Goal: Task Accomplishment & Management: Use online tool/utility

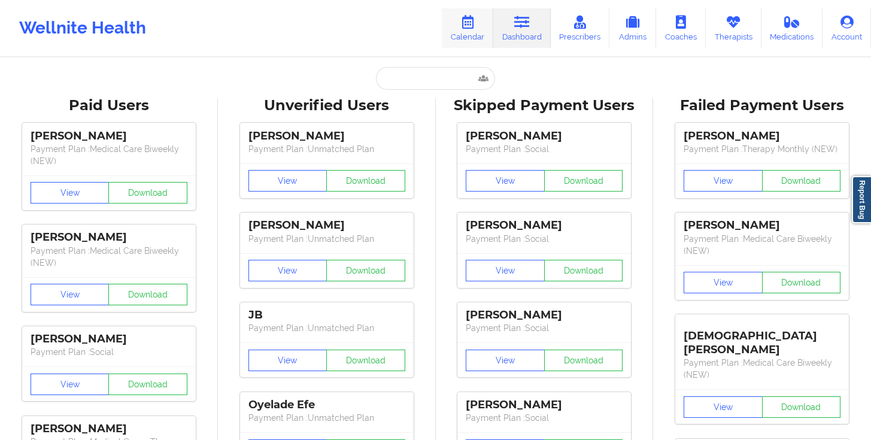
click at [468, 23] on icon at bounding box center [468, 22] width 16 height 13
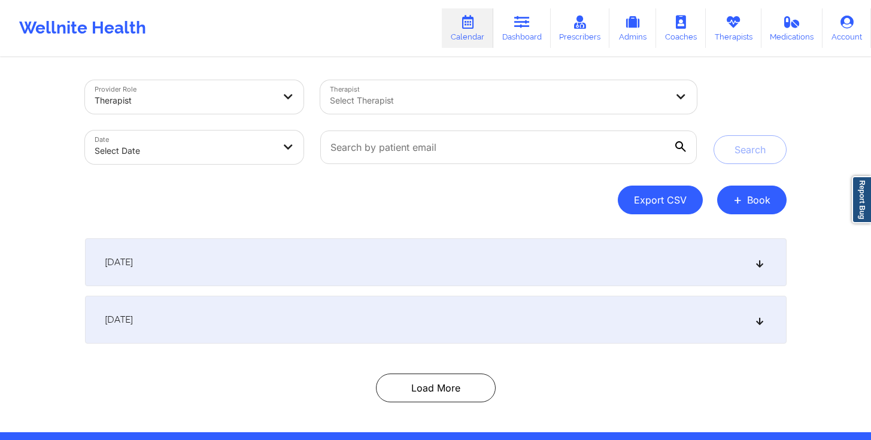
click at [632, 198] on button "Export CSV" at bounding box center [660, 200] width 85 height 29
select select "2025-7"
select select "2025-8"
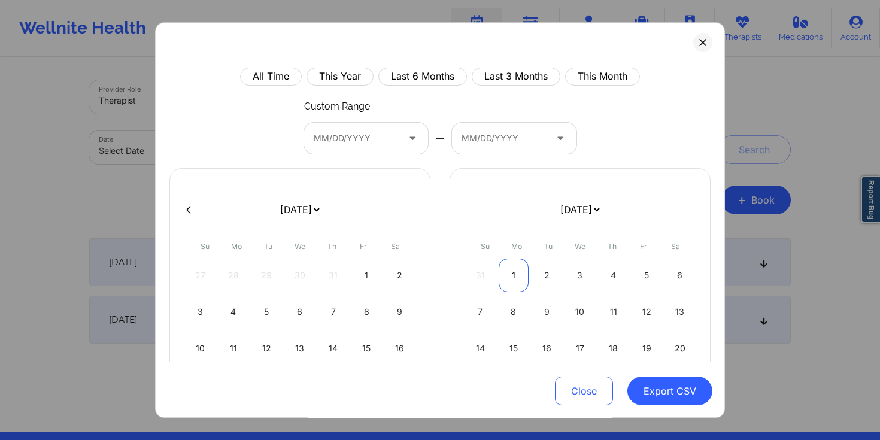
scroll to position [2, 0]
click at [510, 274] on div "1" at bounding box center [514, 276] width 31 height 34
select select "2025-7"
select select "2025-8"
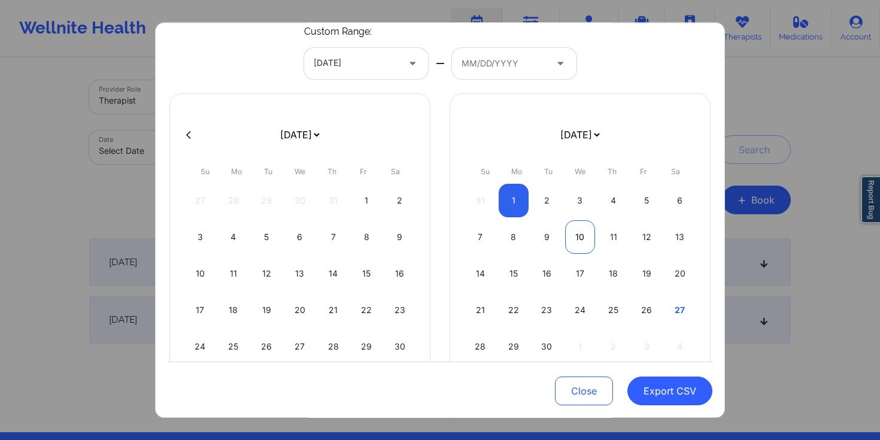
select select "2025-7"
select select "2025-8"
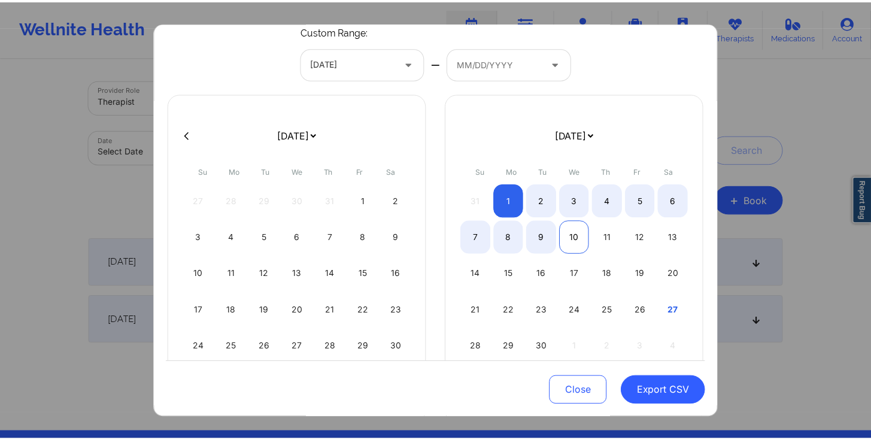
scroll to position [80, 0]
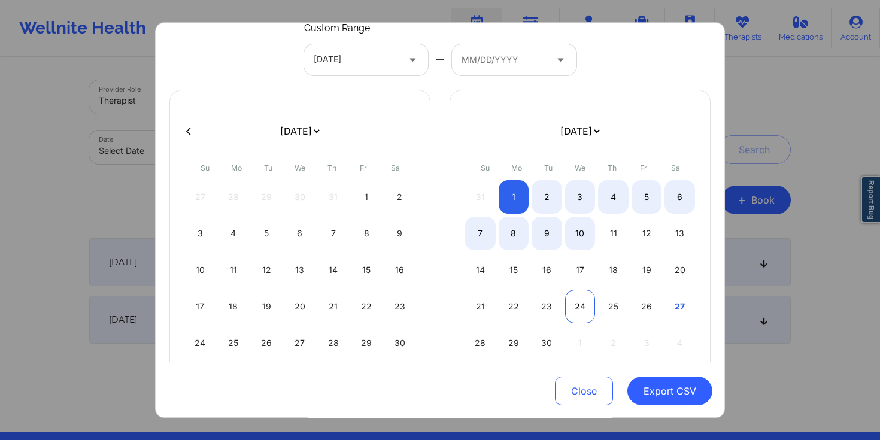
select select "2025-7"
select select "2025-8"
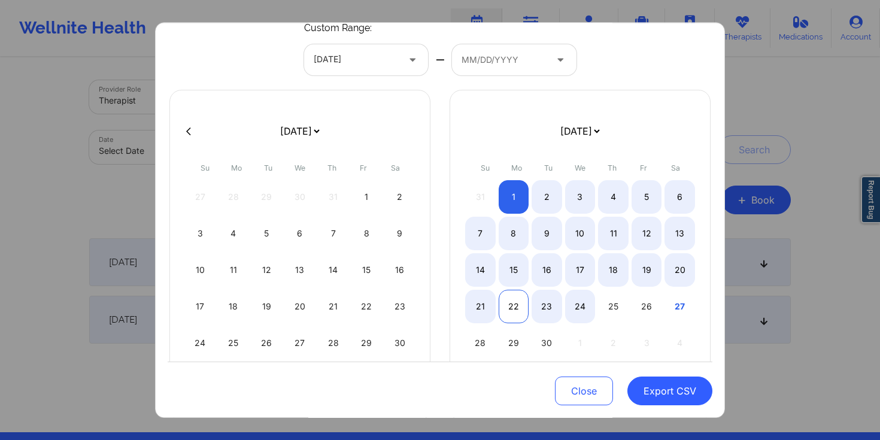
select select "2025-7"
select select "2025-8"
select select "2025-7"
select select "2025-8"
select select "2025-7"
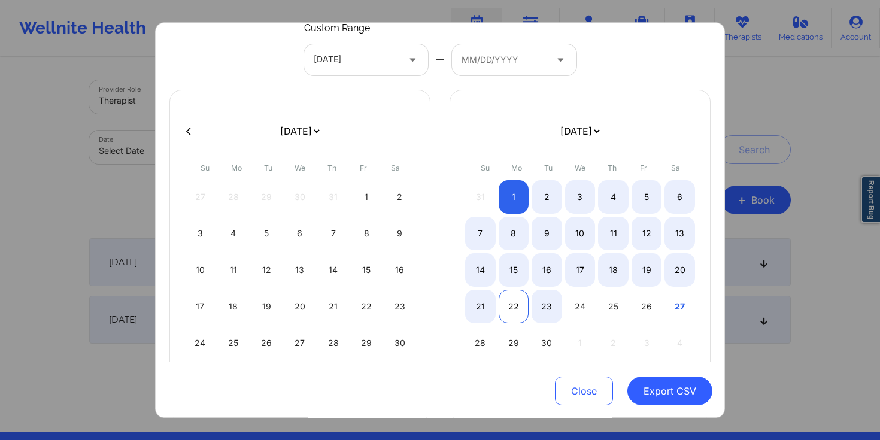
select select "2025-8"
select select "2025-7"
select select "2025-8"
click at [472, 310] on div "21" at bounding box center [480, 307] width 31 height 34
select select "2025-7"
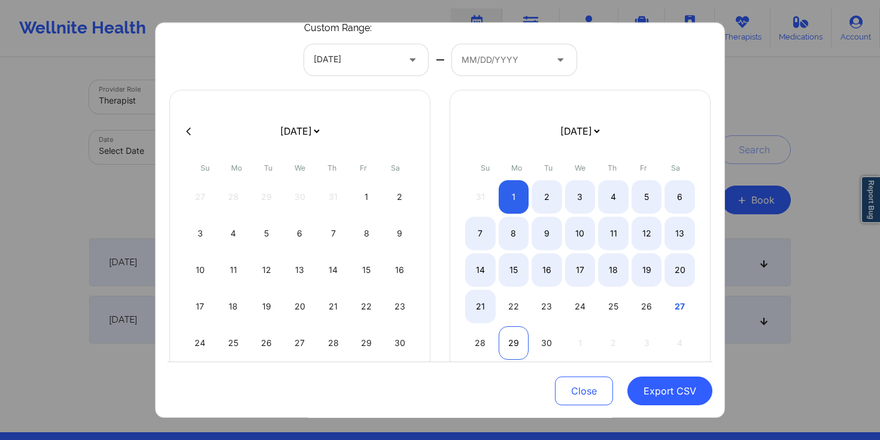
select select "2025-8"
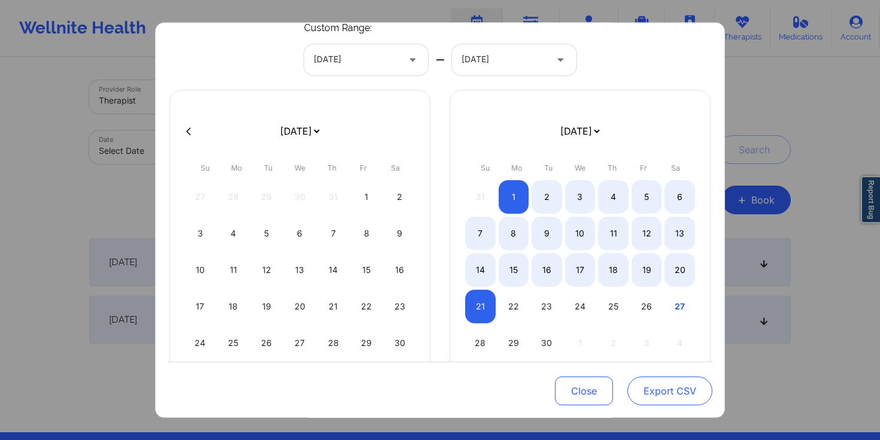
click at [674, 393] on button "Export CSV" at bounding box center [670, 391] width 85 height 29
select select "2025-7"
select select "2025-8"
